Goal: Transaction & Acquisition: Purchase product/service

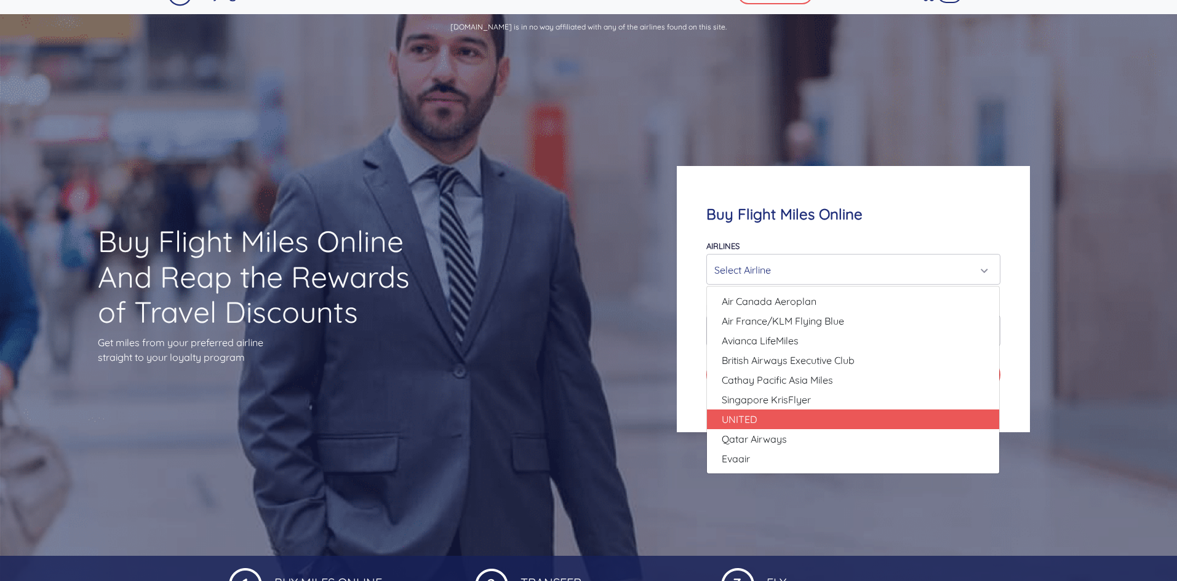
scroll to position [62, 0]
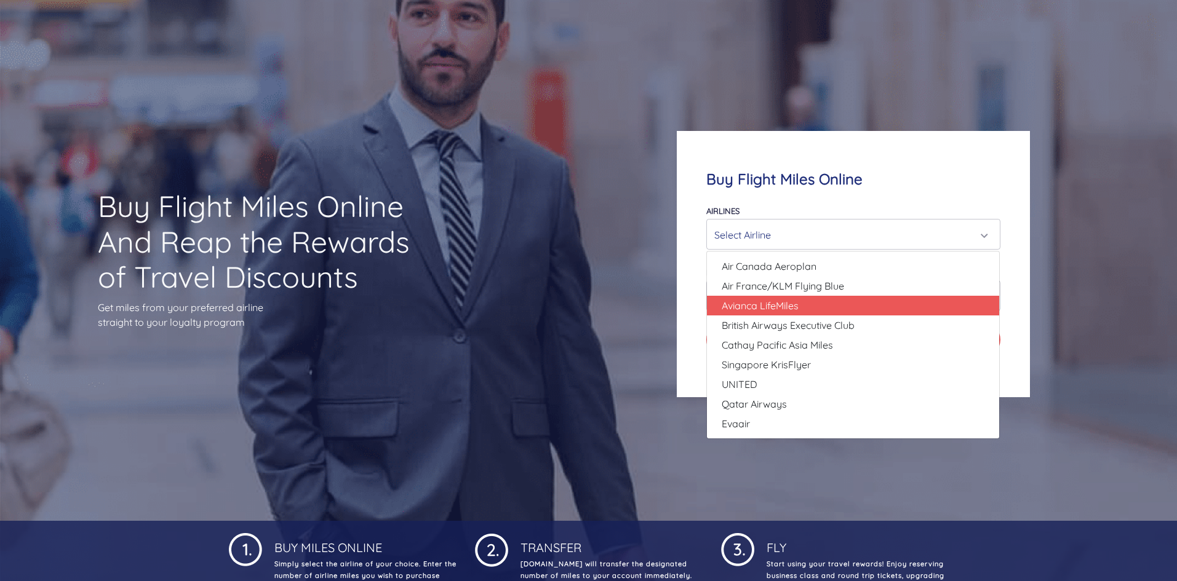
click at [848, 310] on link "Avianca LifeMiles" at bounding box center [853, 306] width 292 height 20
select select "Avianca LifeMiles"
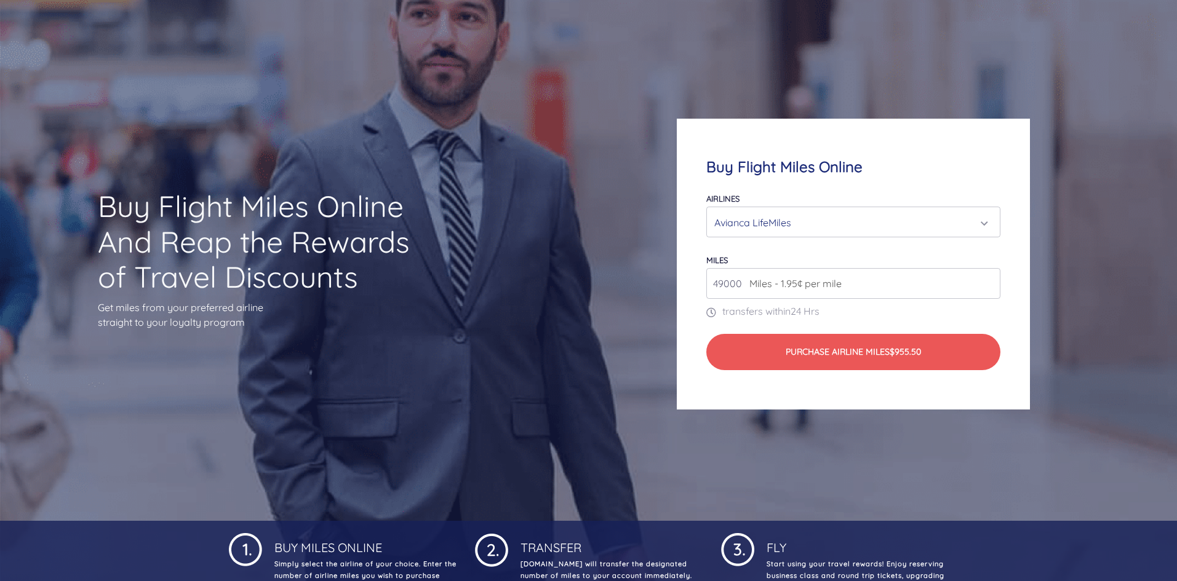
click at [802, 288] on span "Miles - 1.95¢ per mile" at bounding box center [792, 283] width 98 height 15
click at [845, 287] on input "49000" at bounding box center [852, 283] width 293 height 31
click at [990, 278] on input "50000" at bounding box center [852, 283] width 293 height 31
click at [990, 278] on input "51000" at bounding box center [852, 283] width 293 height 31
click at [990, 279] on input "52000" at bounding box center [852, 283] width 293 height 31
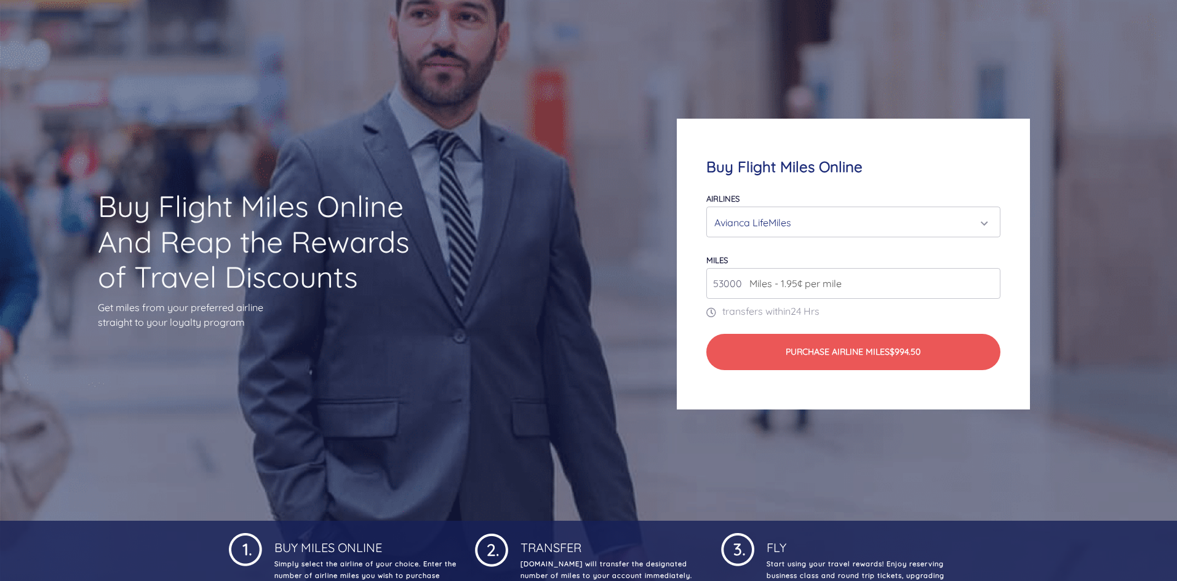
click at [990, 279] on input "53000" at bounding box center [852, 283] width 293 height 31
click at [990, 279] on input "54000" at bounding box center [852, 283] width 293 height 31
click at [990, 279] on input "55000" at bounding box center [852, 283] width 293 height 31
click at [990, 279] on input "56000" at bounding box center [852, 283] width 293 height 31
click at [990, 279] on input "57000" at bounding box center [852, 283] width 293 height 31
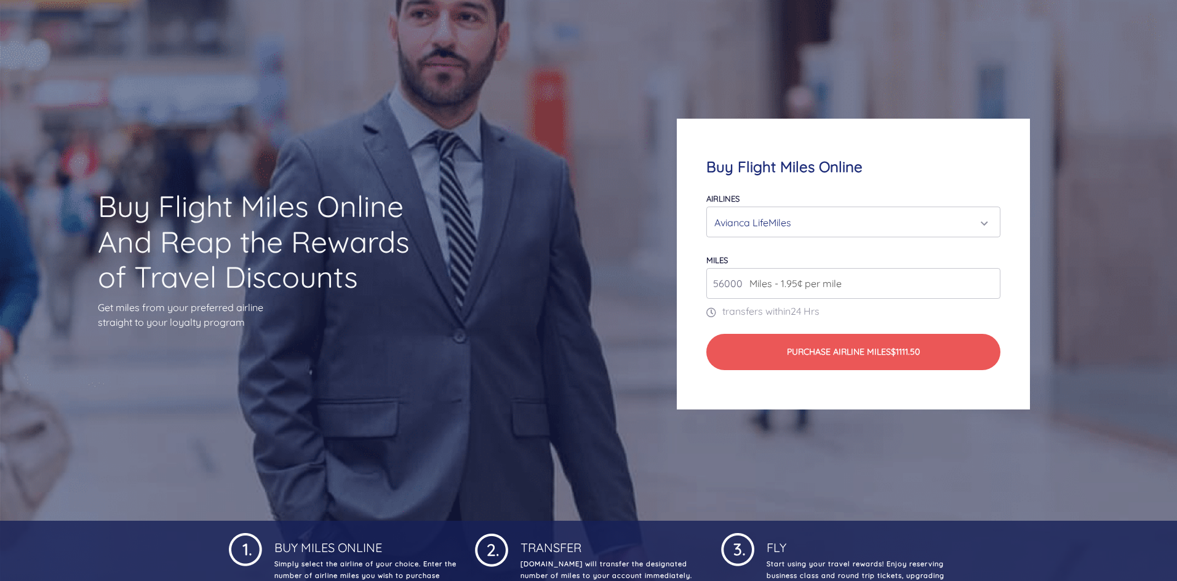
click at [986, 288] on input "56000" at bounding box center [852, 283] width 293 height 31
click at [986, 288] on input "55000" at bounding box center [852, 283] width 293 height 31
click at [986, 288] on input "54000" at bounding box center [852, 283] width 293 height 31
click at [986, 288] on input "53000" at bounding box center [852, 283] width 293 height 31
click at [986, 288] on input "52000" at bounding box center [852, 283] width 293 height 31
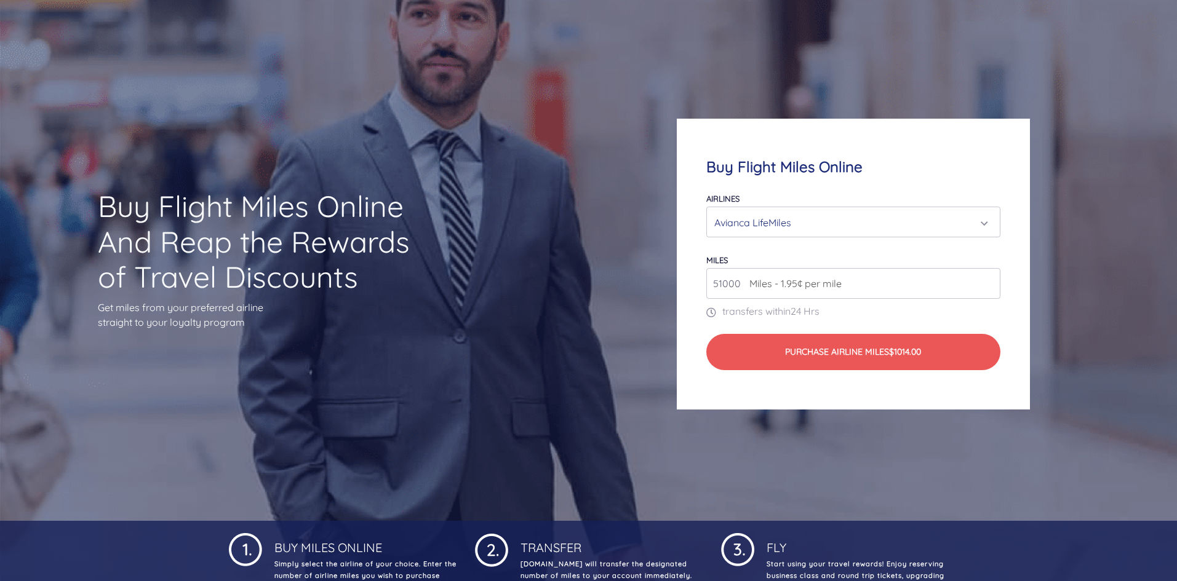
click at [986, 288] on input "51000" at bounding box center [852, 283] width 293 height 31
click at [985, 279] on input "52000" at bounding box center [852, 283] width 293 height 31
click at [985, 279] on input "53000" at bounding box center [852, 283] width 293 height 31
click at [985, 279] on input "54000" at bounding box center [852, 283] width 293 height 31
type input "55000"
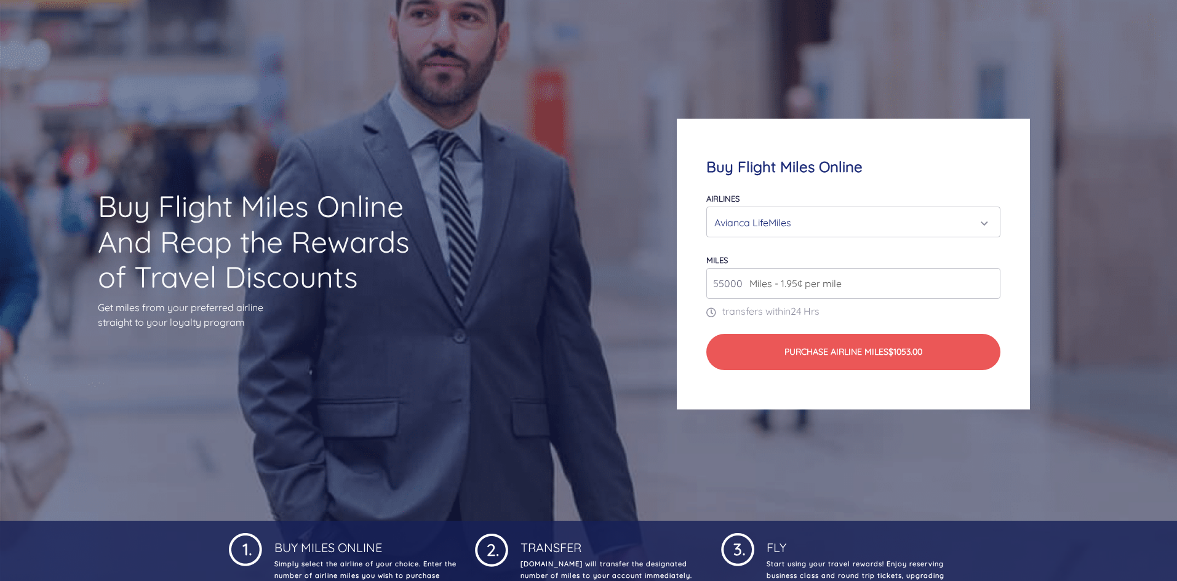
click at [985, 279] on input "55000" at bounding box center [852, 283] width 293 height 31
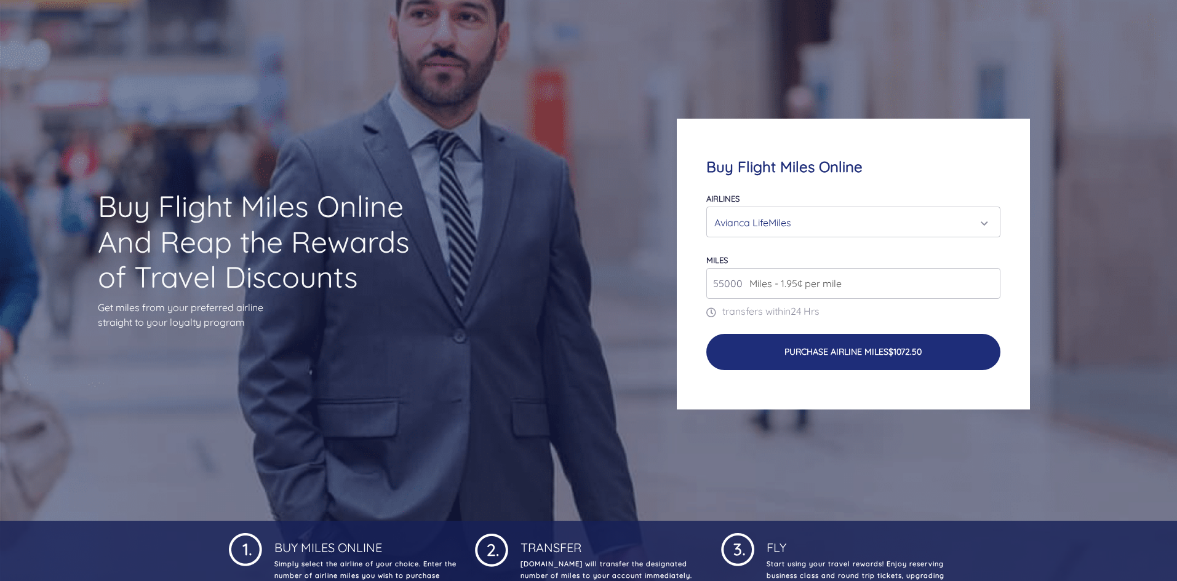
click at [939, 353] on button "Purchase Airline Miles $1072.50" at bounding box center [852, 352] width 293 height 36
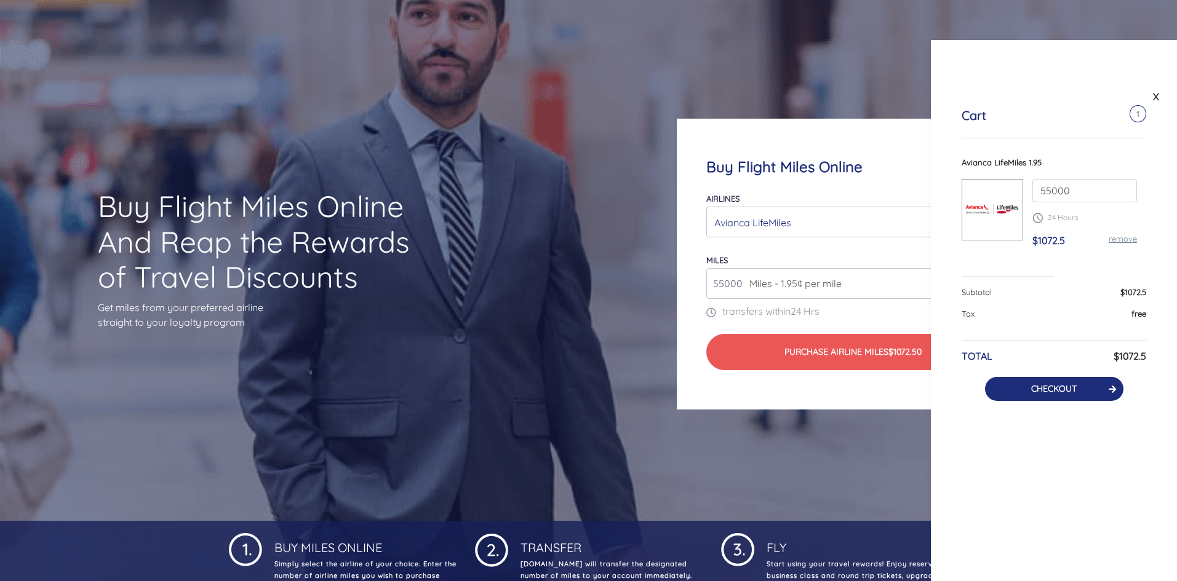
click at [1091, 385] on button "CHECKOUT" at bounding box center [1054, 389] width 138 height 24
click at [1039, 388] on link "CHECKOUT" at bounding box center [1054, 388] width 46 height 11
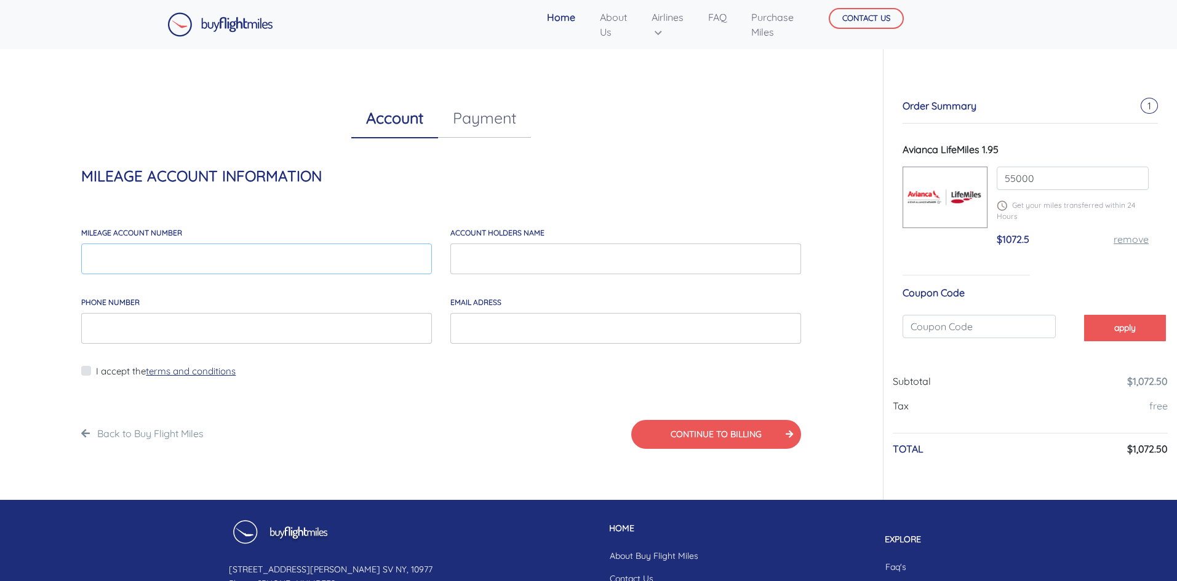
click at [231, 265] on input "MILEAGE account number" at bounding box center [256, 259] width 351 height 31
click at [473, 124] on link "Payment" at bounding box center [484, 117] width 93 height 39
click at [416, 122] on link "Account" at bounding box center [394, 117] width 87 height 39
